Goal: Task Accomplishment & Management: Use online tool/utility

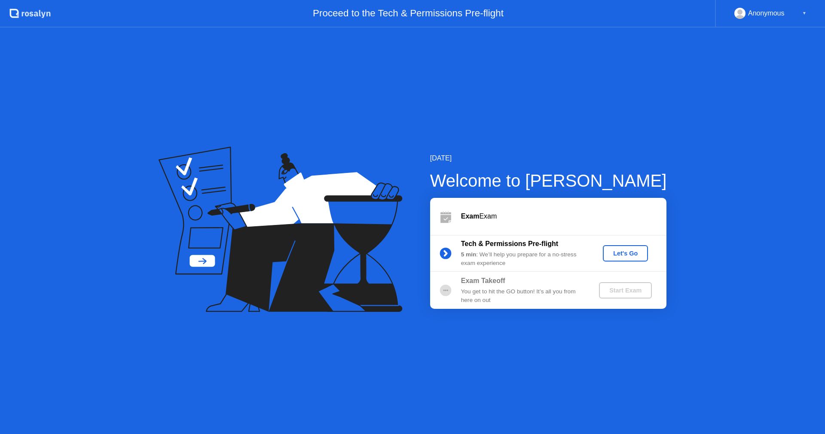
click at [632, 251] on div "Let's Go" at bounding box center [625, 253] width 38 height 7
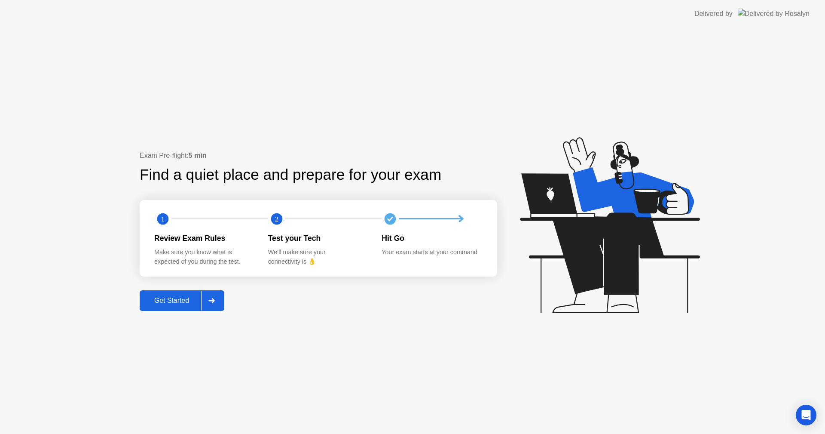
click at [181, 304] on div "Get Started" at bounding box center [171, 301] width 59 height 8
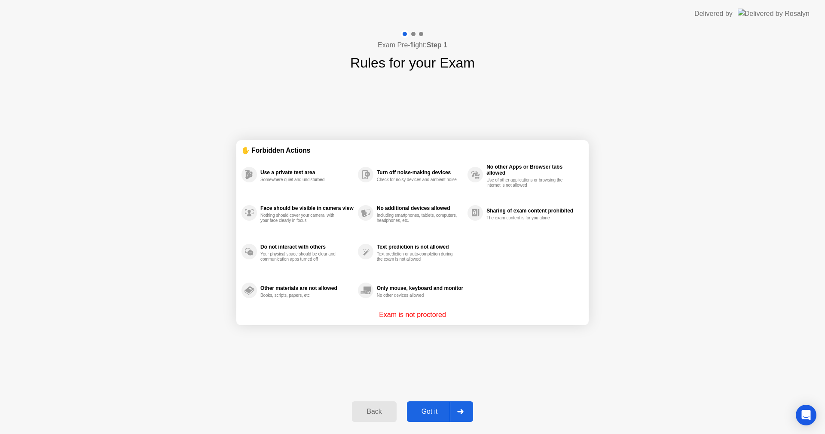
click at [421, 410] on div "Got it" at bounding box center [430, 411] width 40 height 8
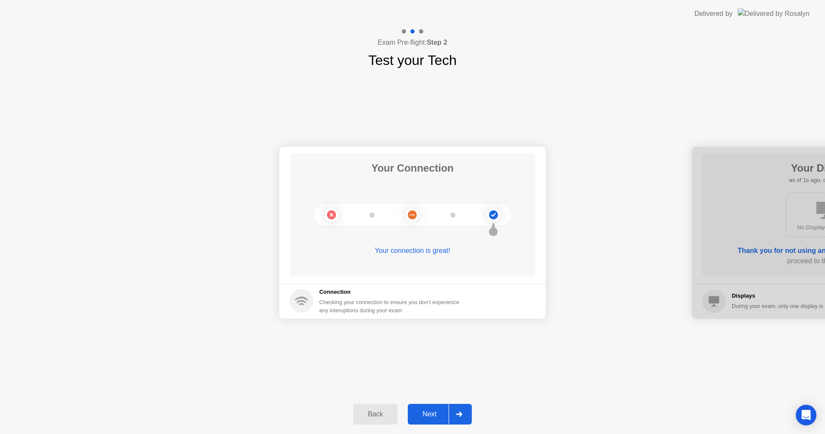
click at [421, 410] on div "Next" at bounding box center [429, 414] width 38 height 8
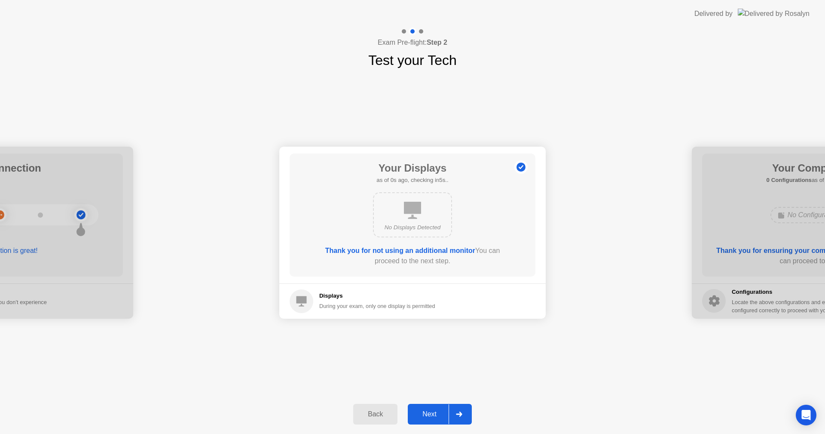
click at [421, 410] on div "Next" at bounding box center [429, 414] width 38 height 8
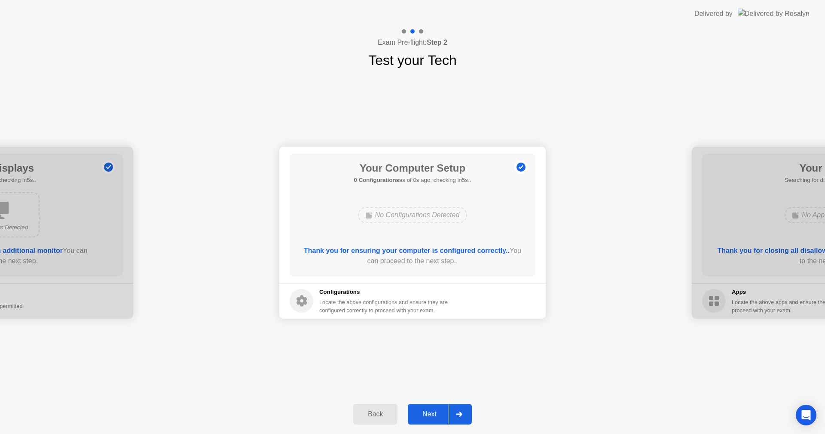
click at [421, 410] on div "Next" at bounding box center [429, 414] width 38 height 8
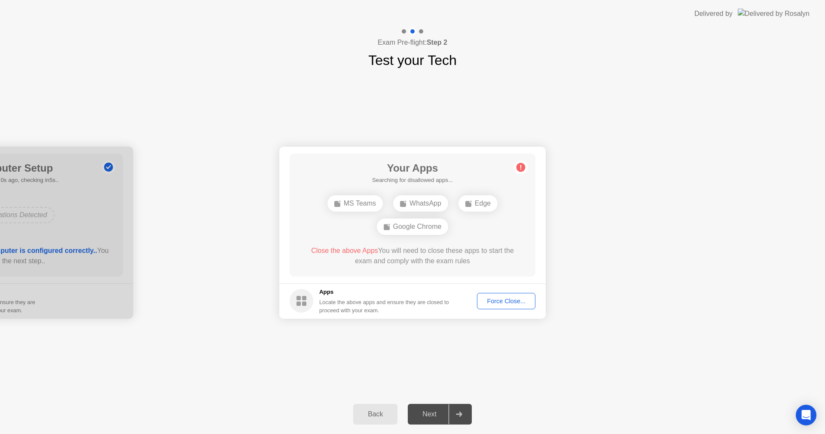
click at [496, 300] on div "Force Close..." at bounding box center [506, 300] width 52 height 7
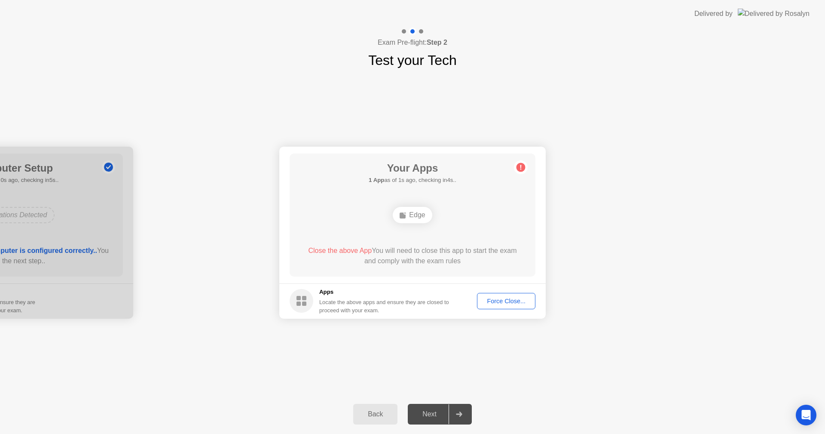
click at [492, 298] on div "Force Close..." at bounding box center [506, 300] width 52 height 7
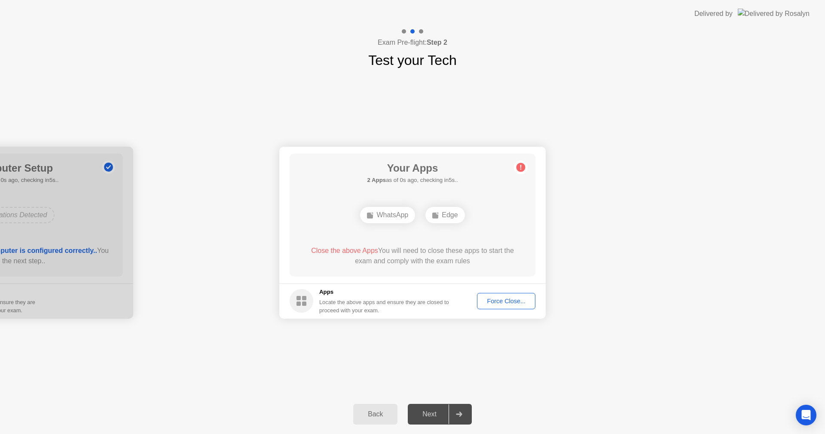
click at [522, 303] on div "Force Close..." at bounding box center [506, 300] width 52 height 7
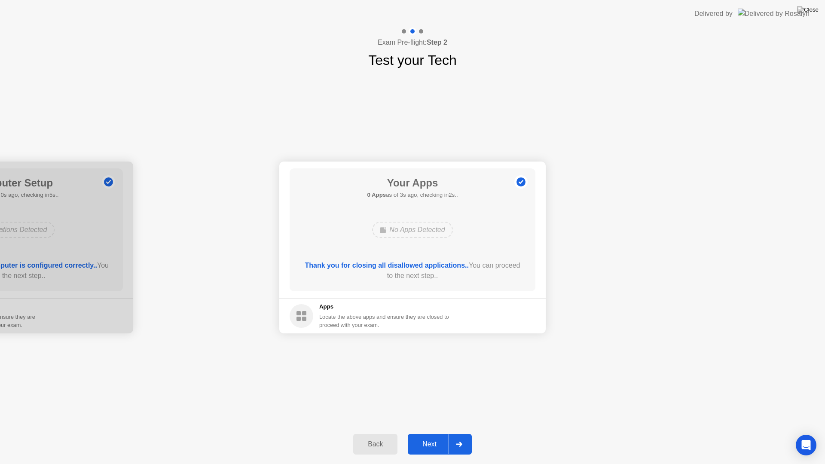
click at [432, 433] on div "Next" at bounding box center [429, 445] width 38 height 8
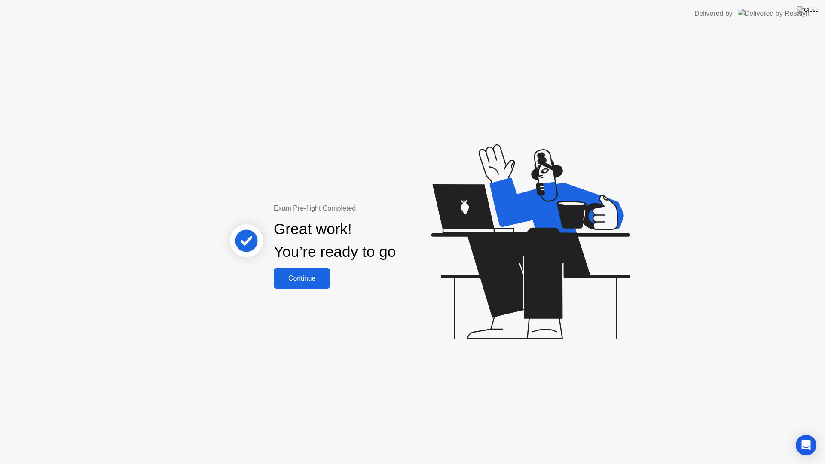
click at [313, 282] on div "Continue" at bounding box center [301, 279] width 51 height 8
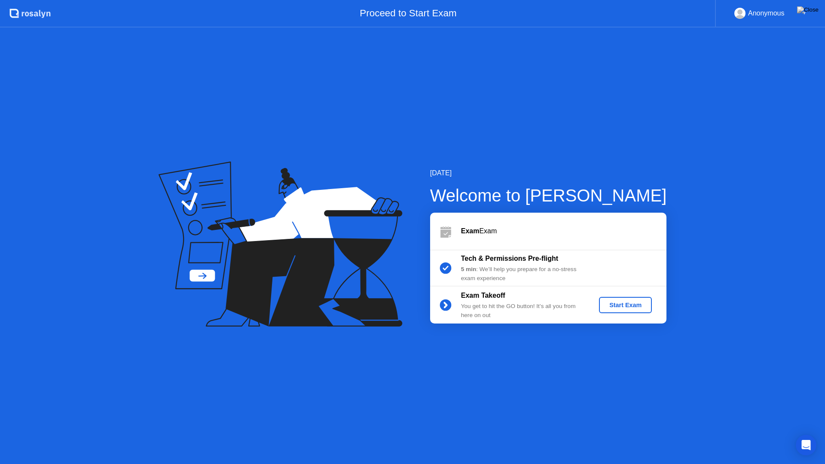
click at [629, 305] on div "Start Exam" at bounding box center [626, 305] width 46 height 7
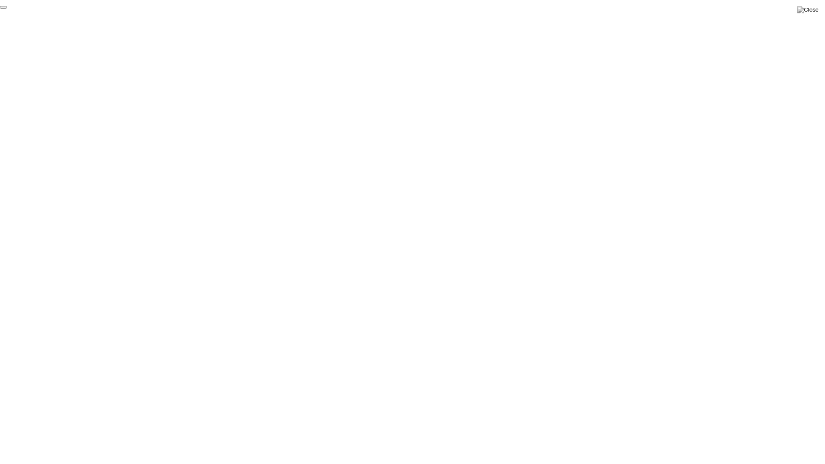
click div "End Proctoring Session"
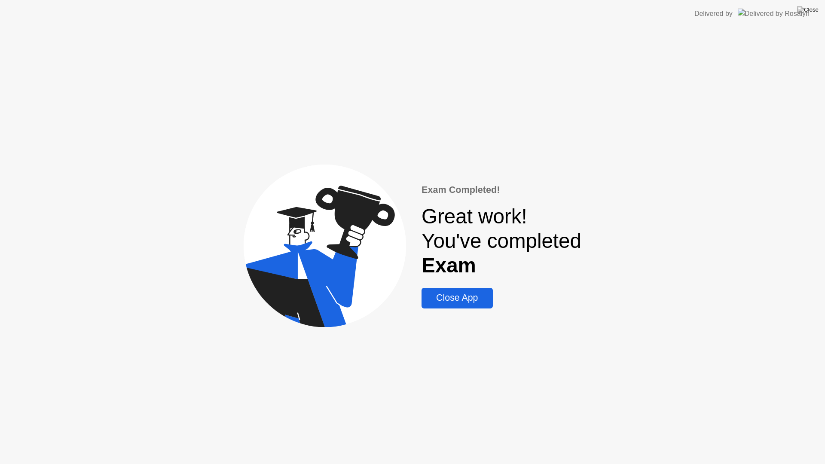
click at [460, 297] on div "Close App" at bounding box center [457, 298] width 66 height 11
